Goal: Task Accomplishment & Management: Use online tool/utility

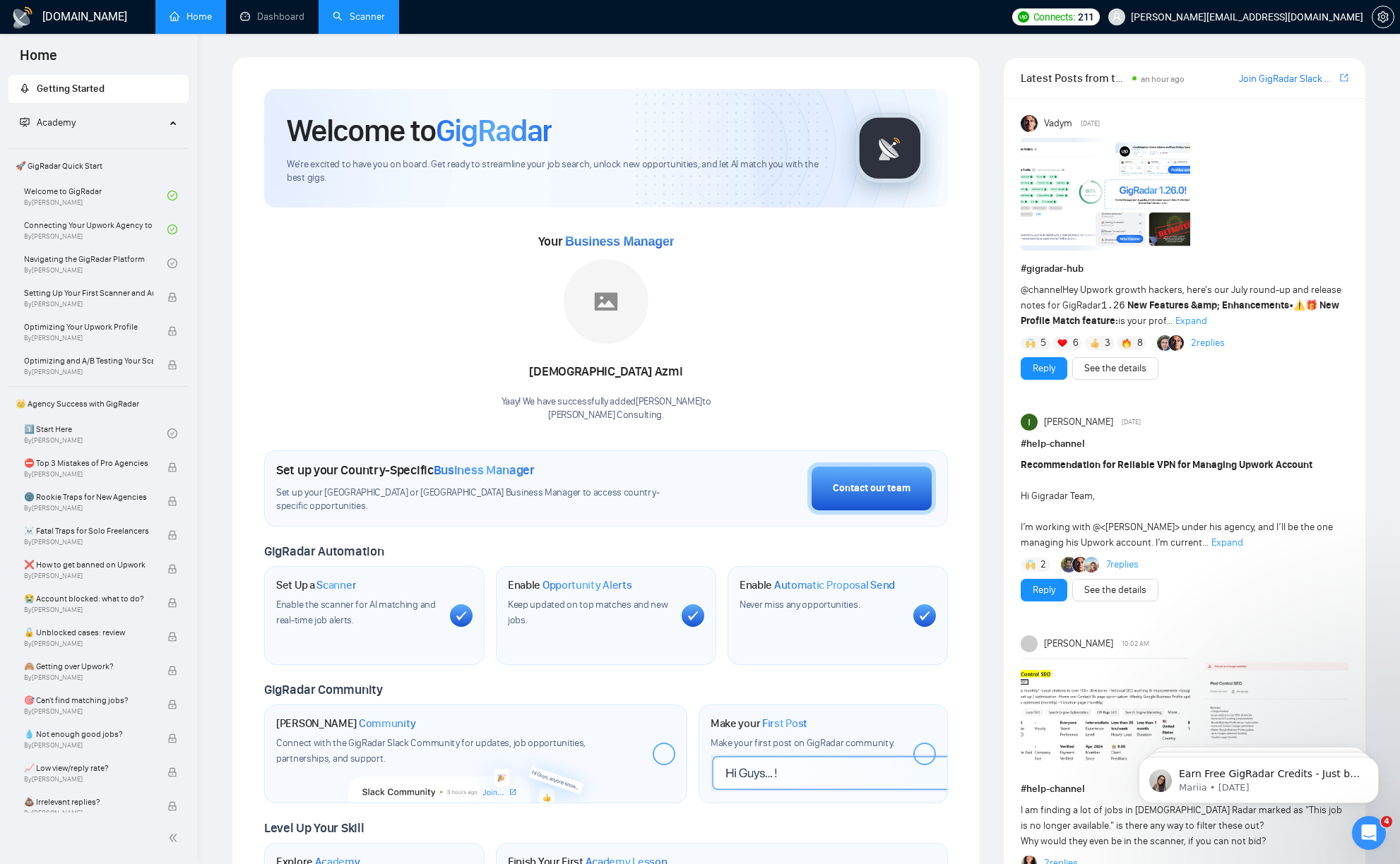
click at [352, 23] on link "Scanner" at bounding box center [358, 17] width 52 height 12
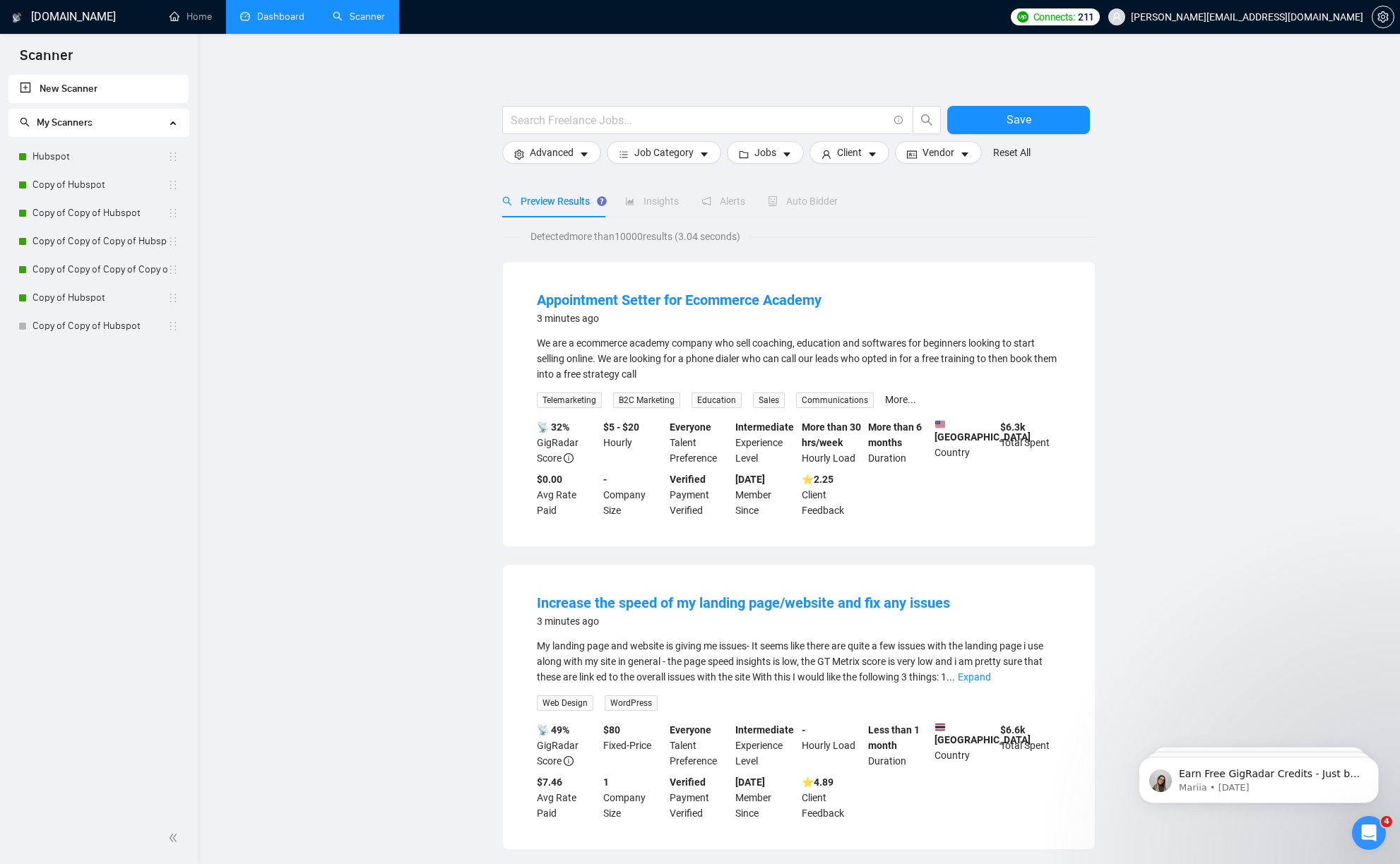
click at [269, 16] on link "Dashboard" at bounding box center [272, 17] width 65 height 12
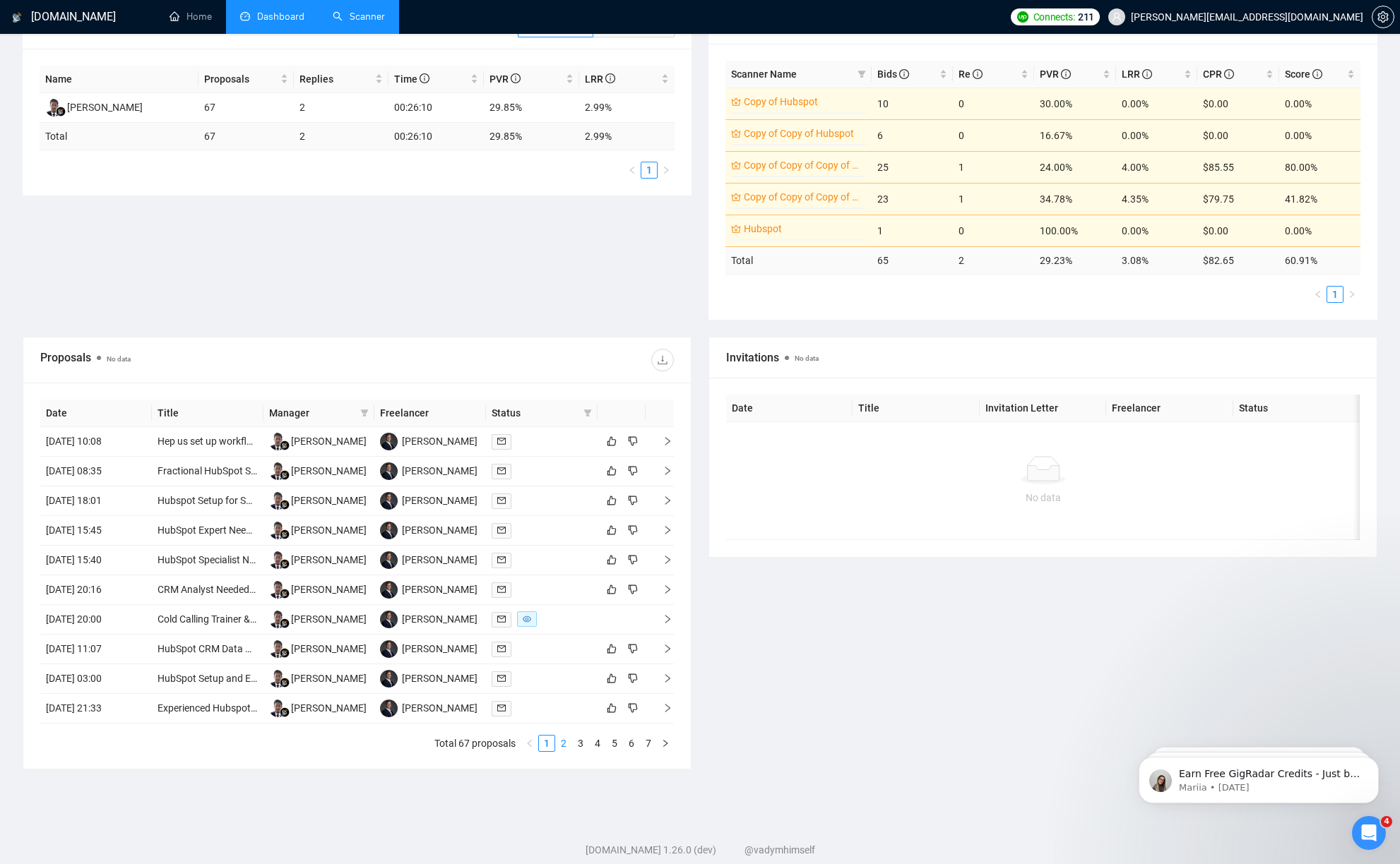
scroll to position [256, 0]
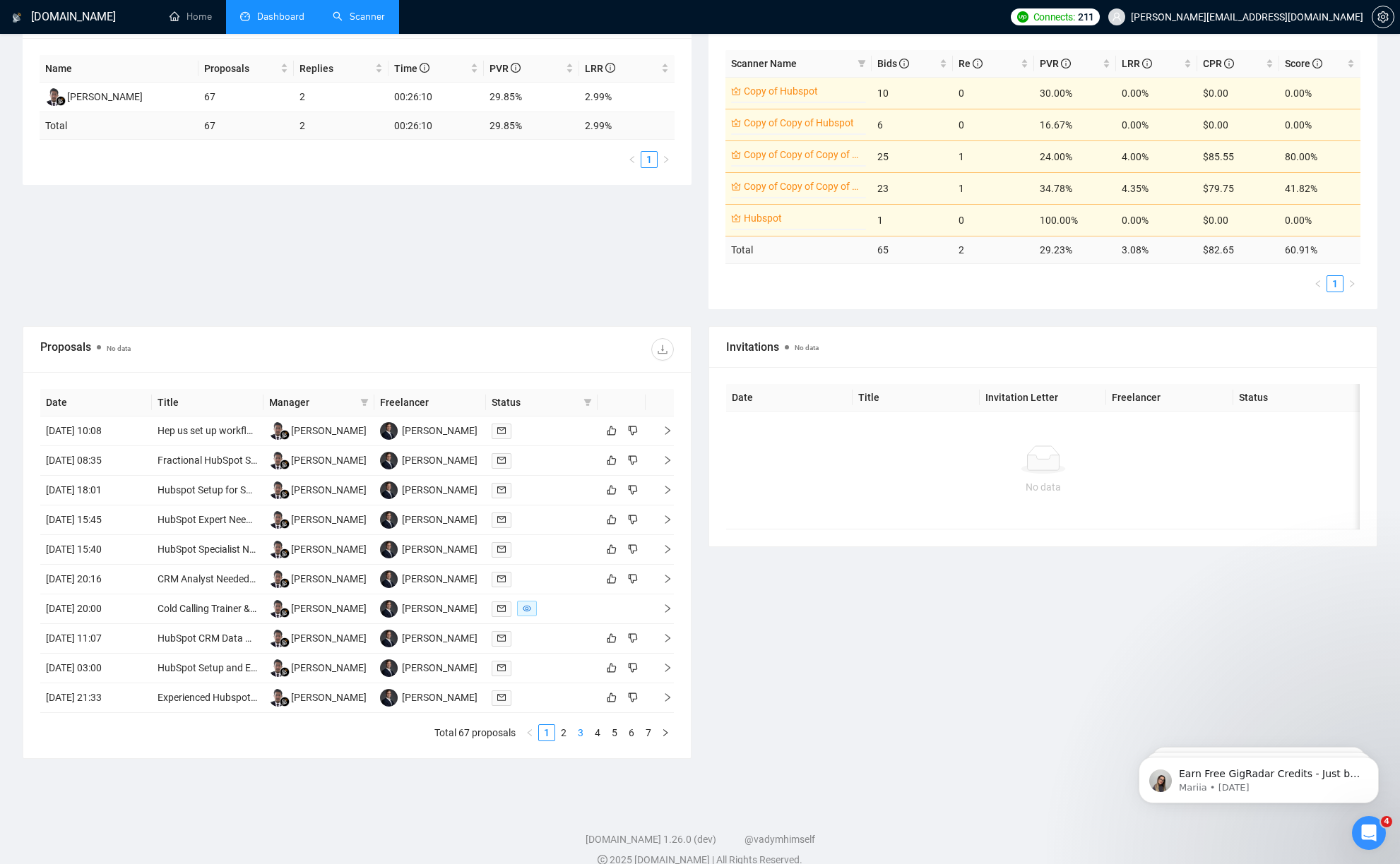
click at [573, 734] on link "3" at bounding box center [581, 733] width 16 height 16
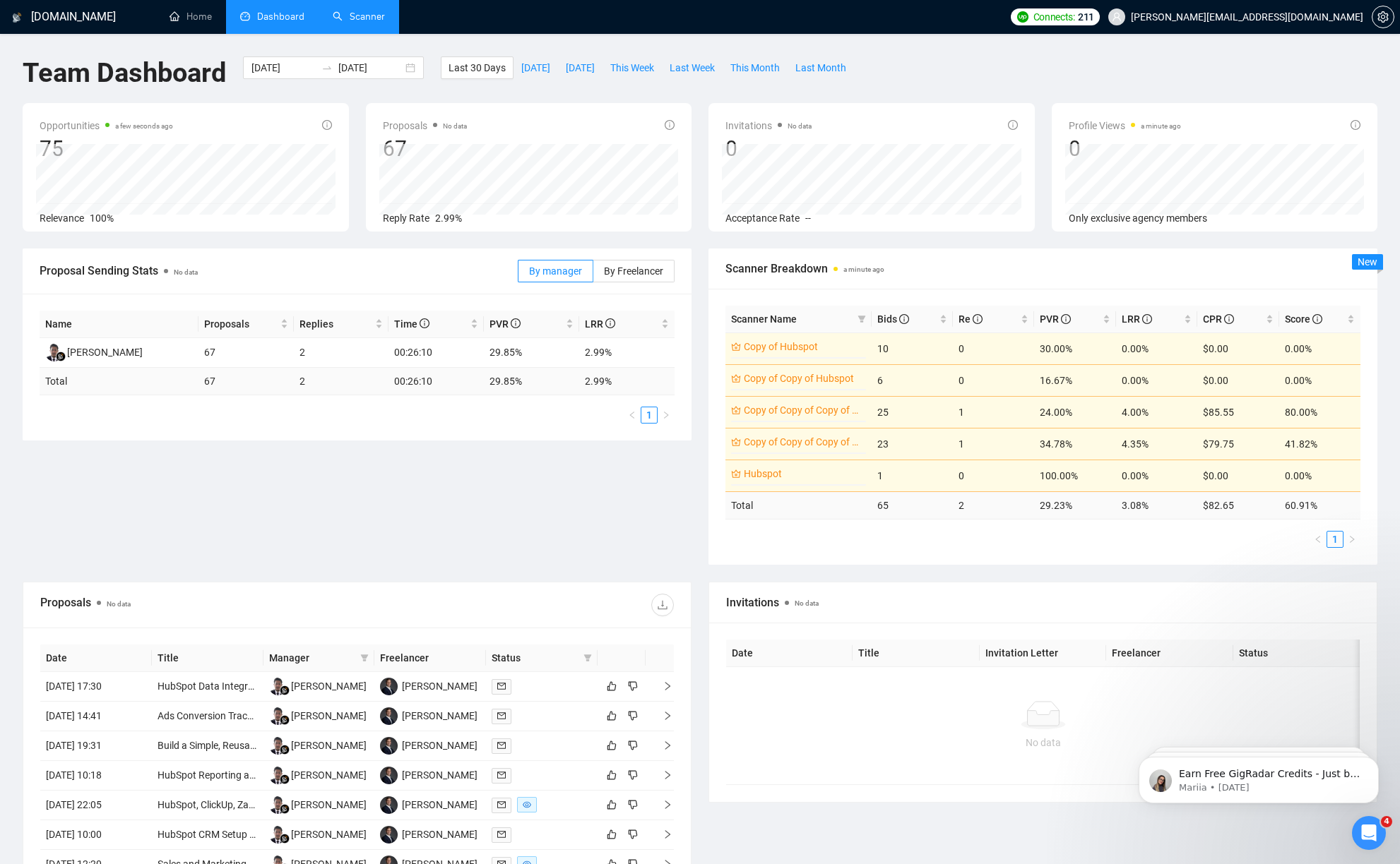
click at [356, 13] on link "Scanner" at bounding box center [358, 17] width 52 height 12
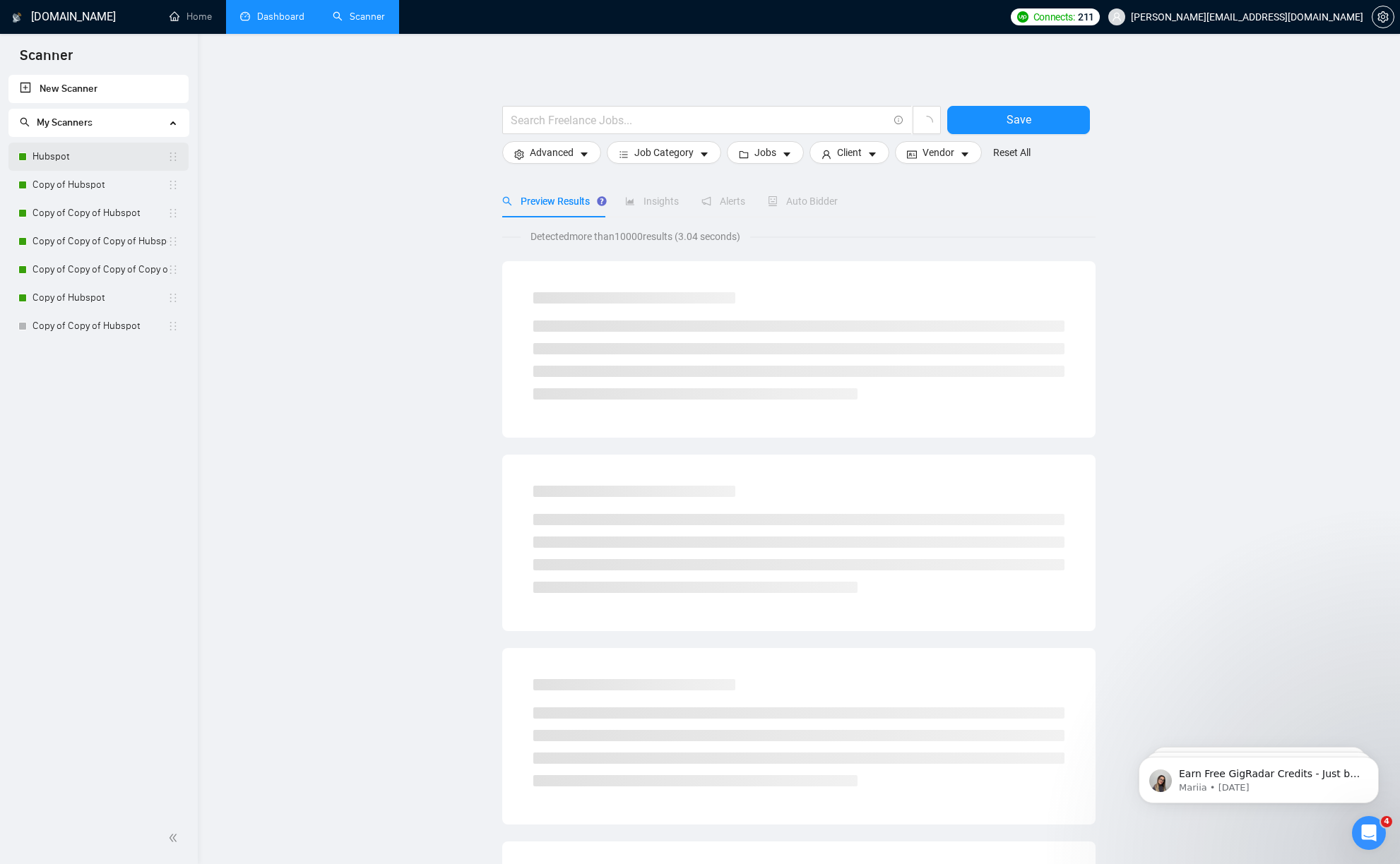
click at [119, 155] on link "Hubspot" at bounding box center [100, 157] width 135 height 28
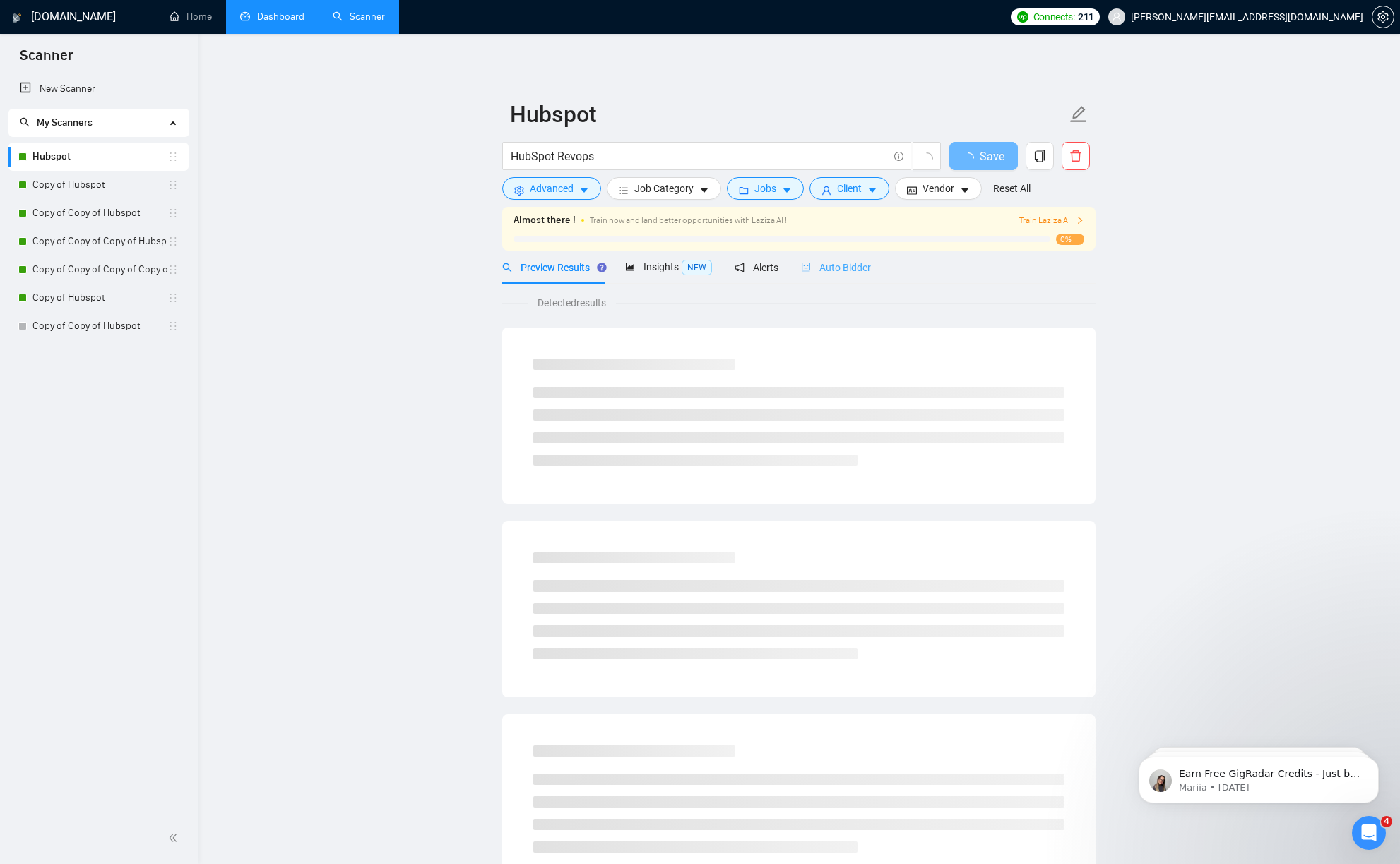
click at [868, 278] on div "Auto Bidder" at bounding box center [836, 267] width 70 height 34
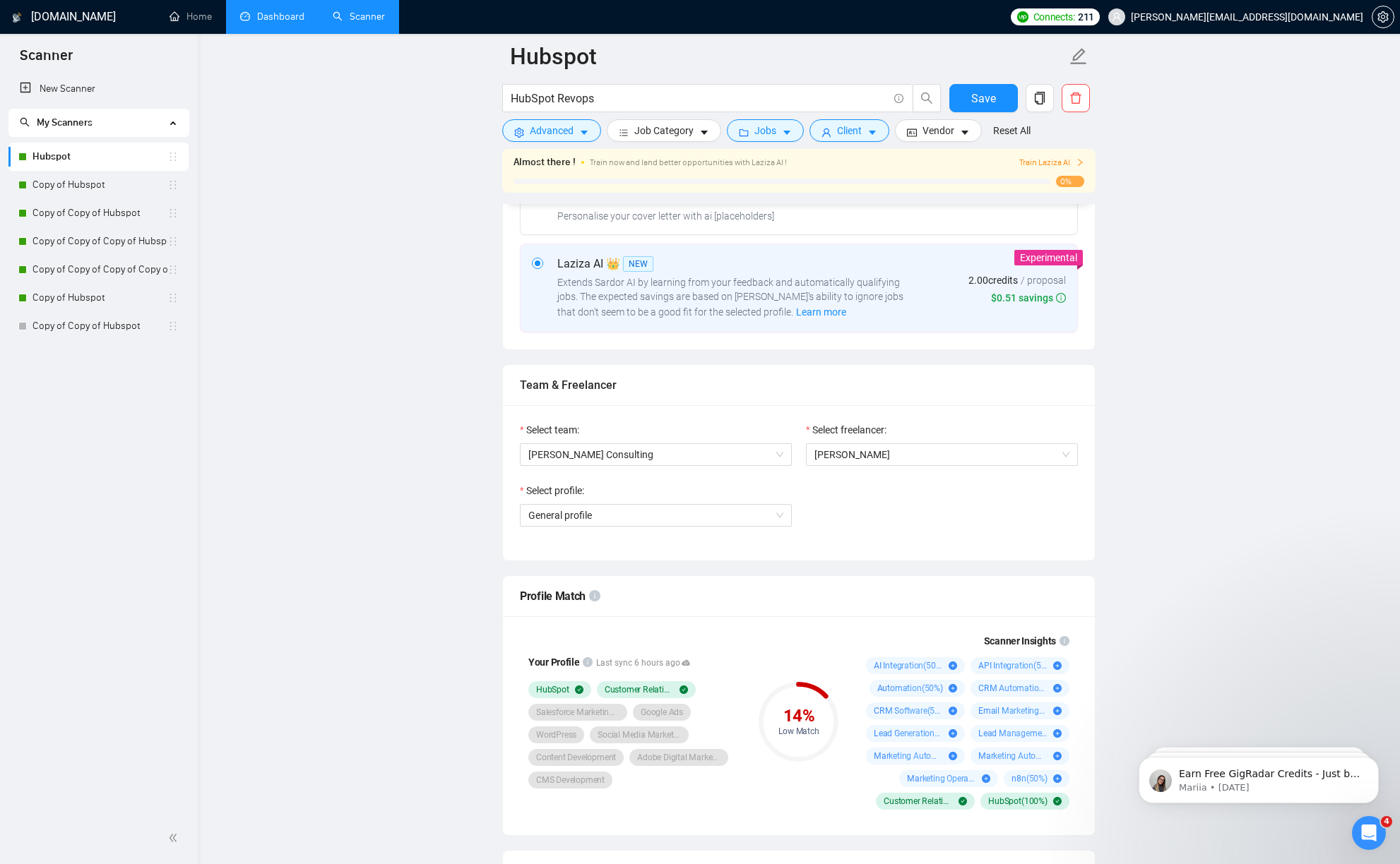
scroll to position [551, 0]
click at [547, 510] on span "General profile" at bounding box center [560, 512] width 64 height 11
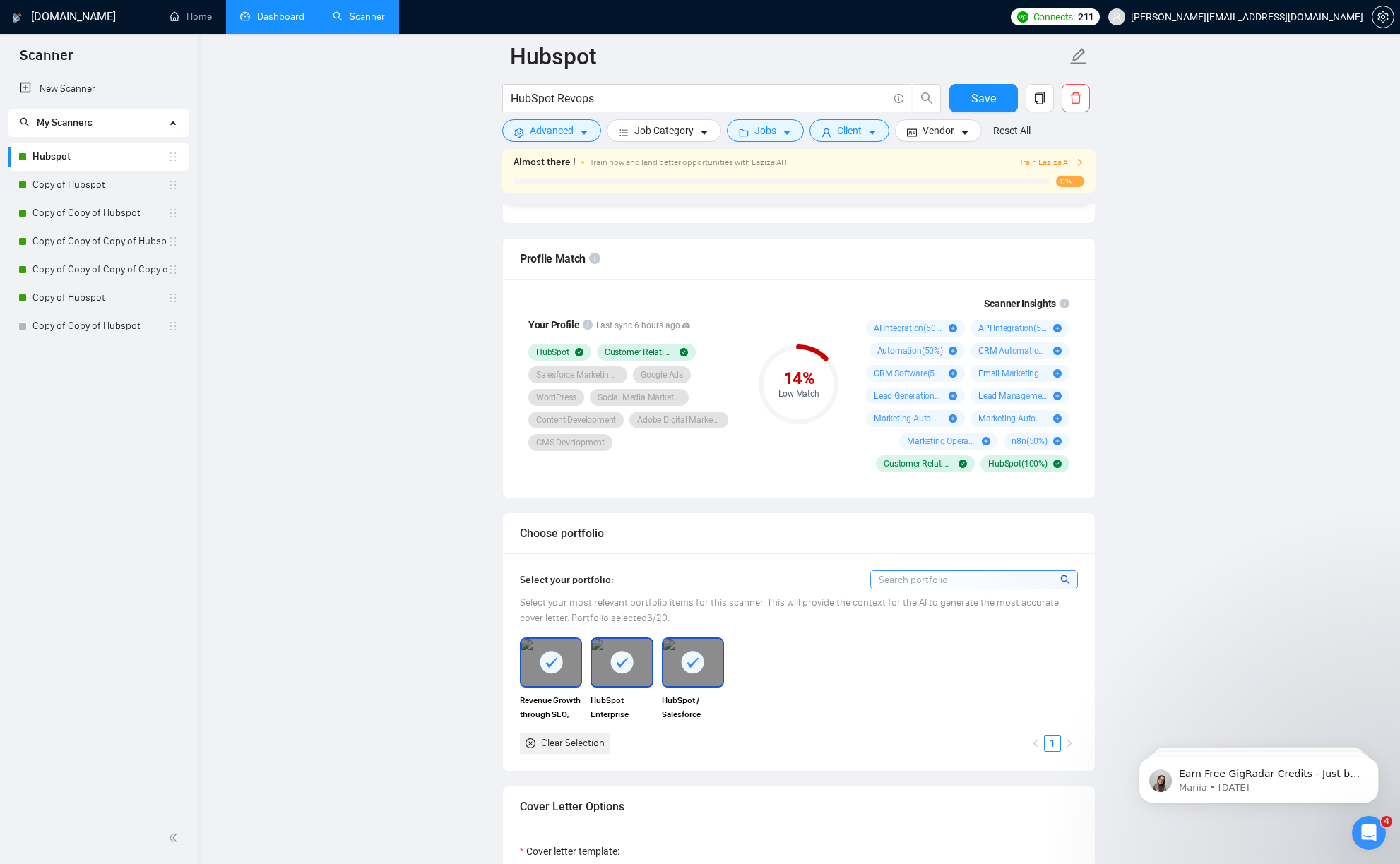
scroll to position [853, 0]
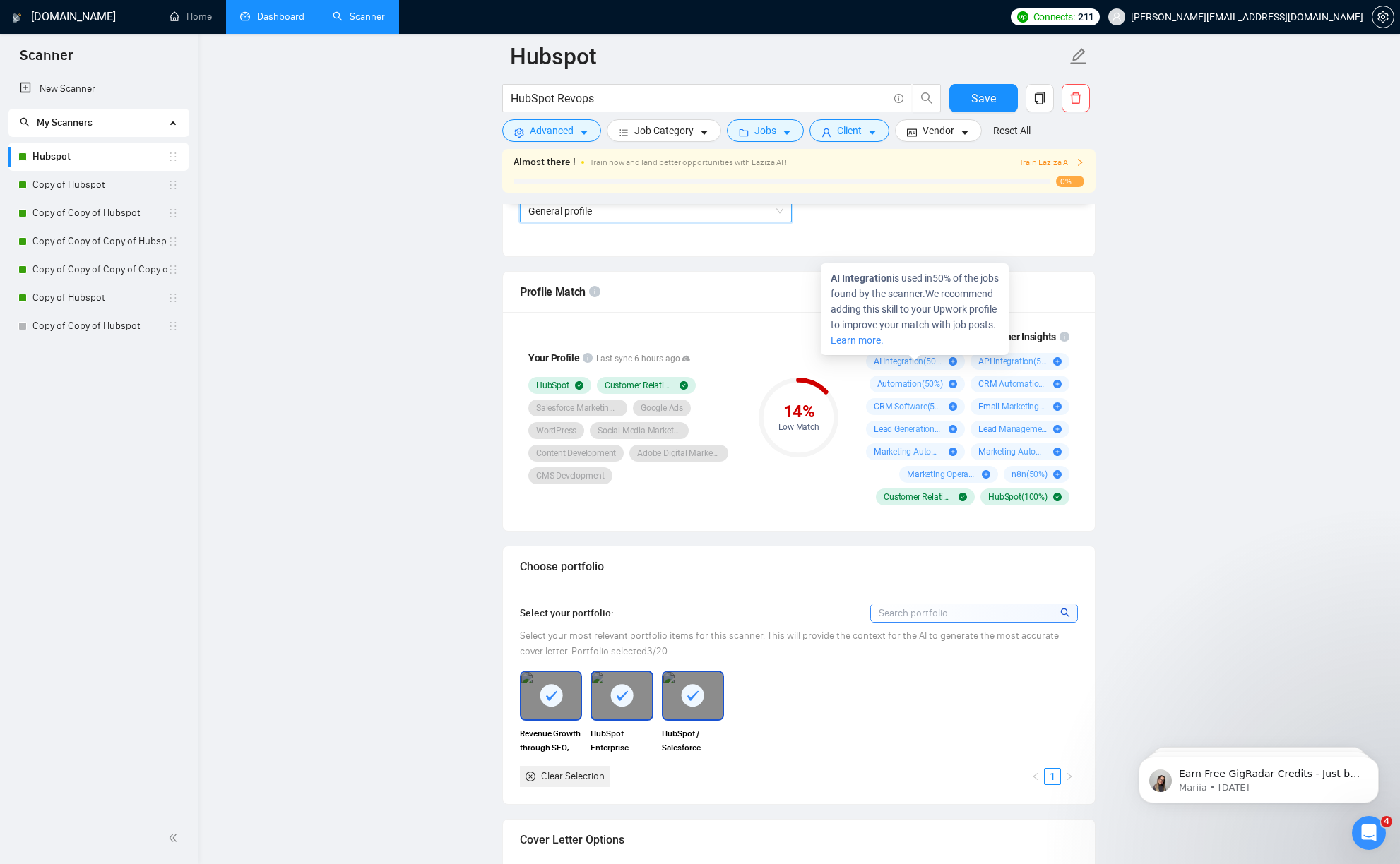
click at [952, 360] on icon "plus-circle" at bounding box center [952, 362] width 9 height 9
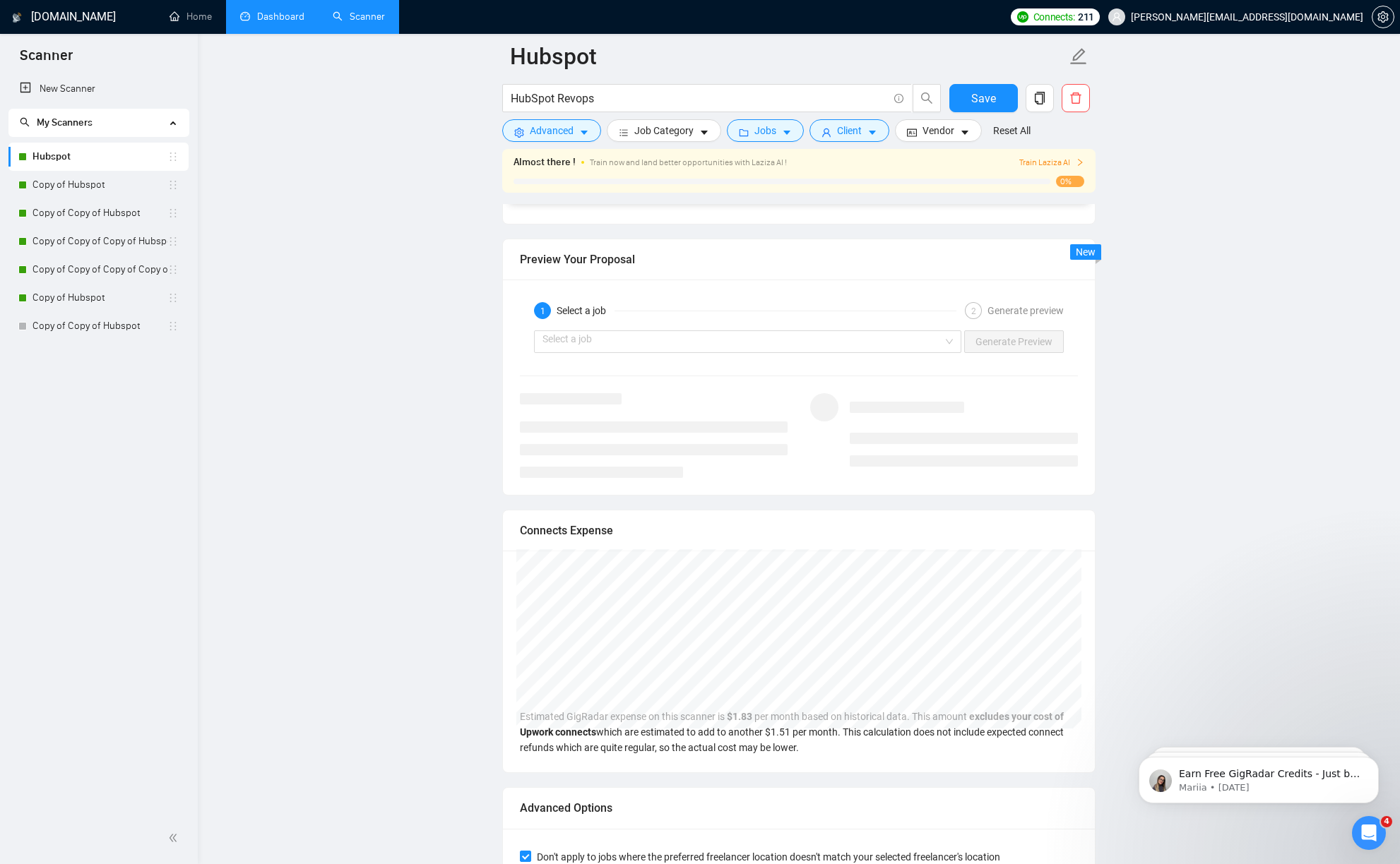
scroll to position [3062, 0]
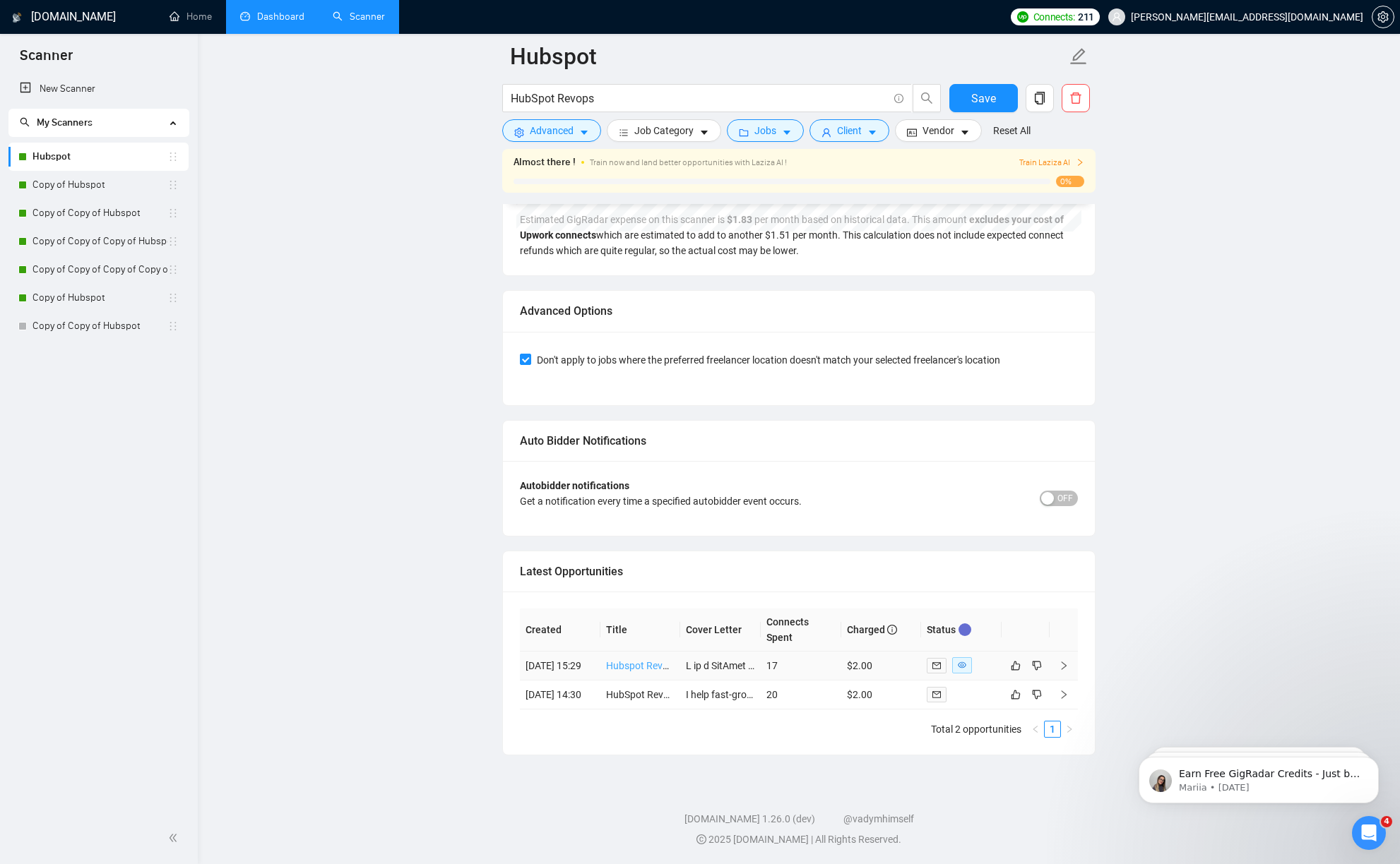
click at [657, 661] on link "Hubspot RevOps Specialist (CRM Integration, Enrichment & Automation)" at bounding box center [764, 666] width 317 height 11
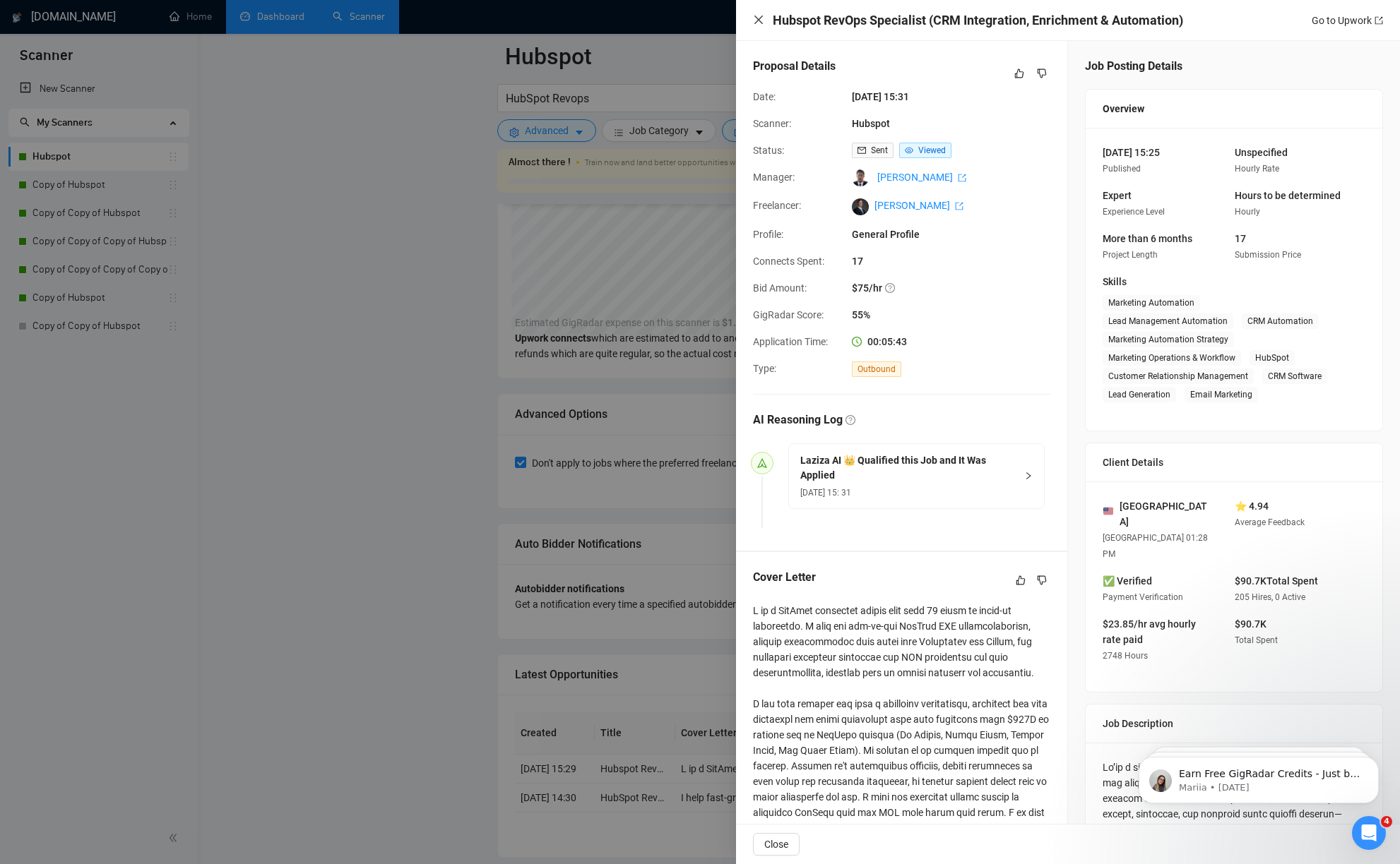
click at [758, 21] on icon "close" at bounding box center [758, 19] width 11 height 11
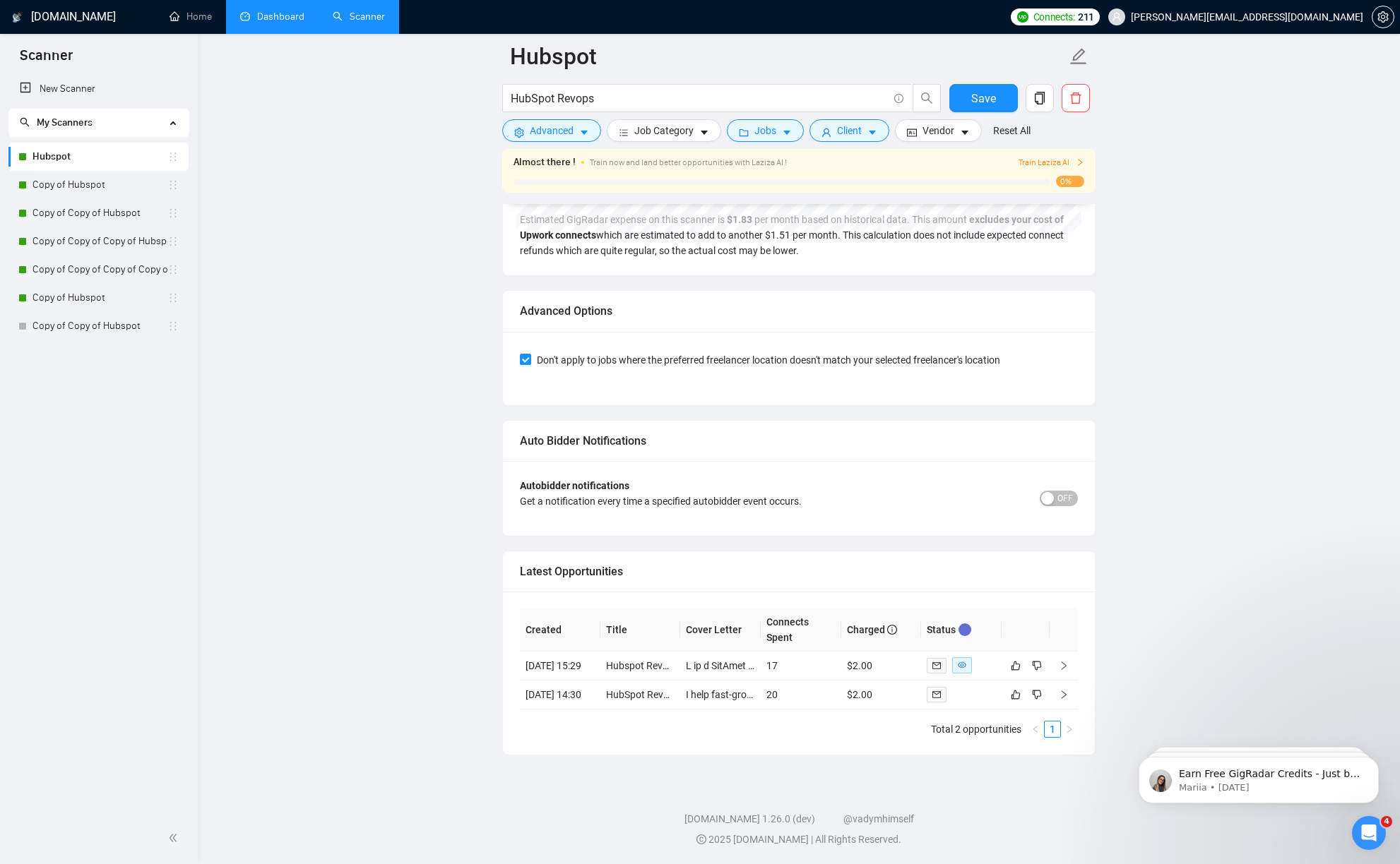
scroll to position [3062, 0]
click at [1382, 15] on icon "setting" at bounding box center [1382, 17] width 11 height 11
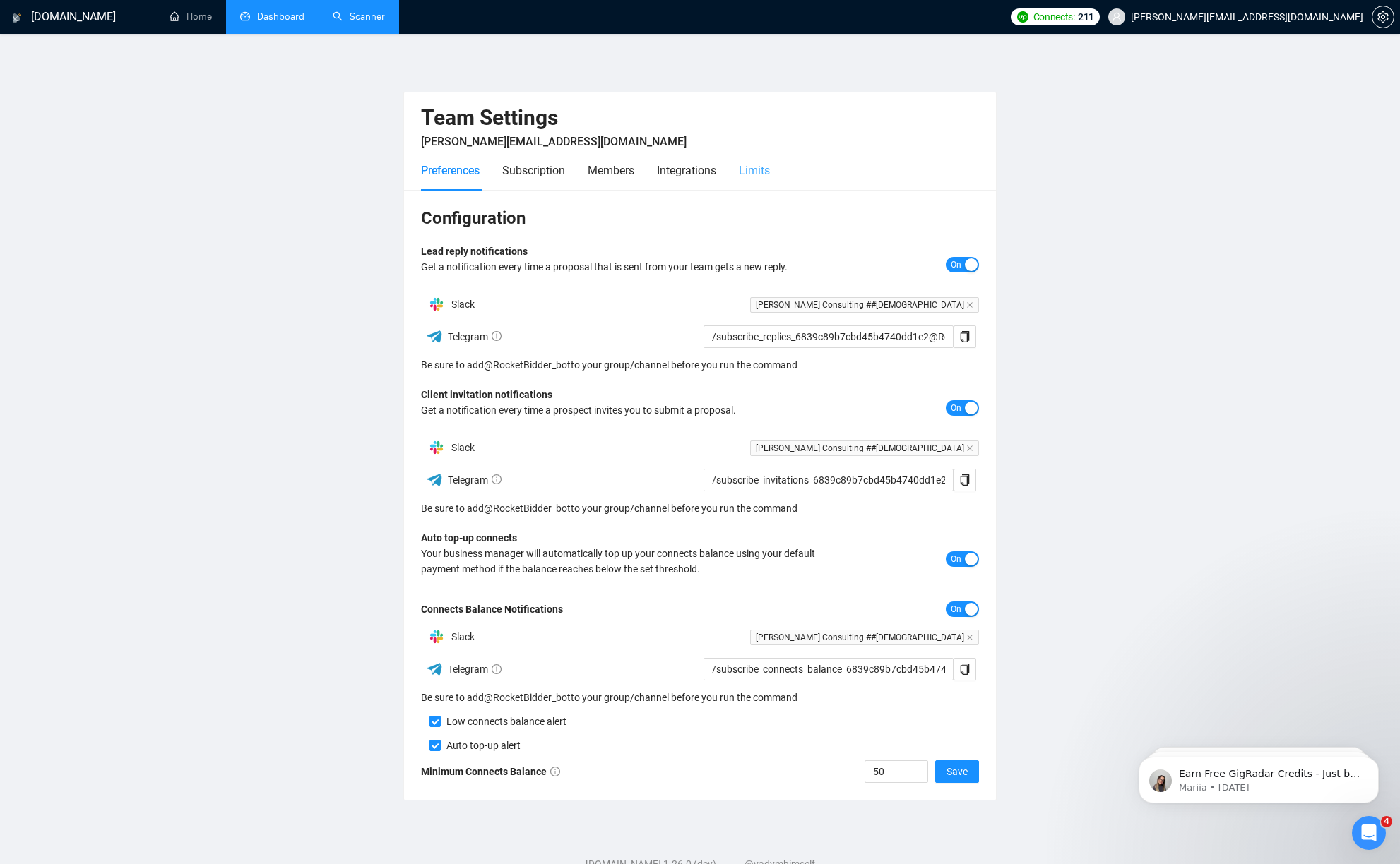
click at [769, 156] on div "Limits" at bounding box center [754, 171] width 31 height 41
